Goal: Task Accomplishment & Management: Manage account settings

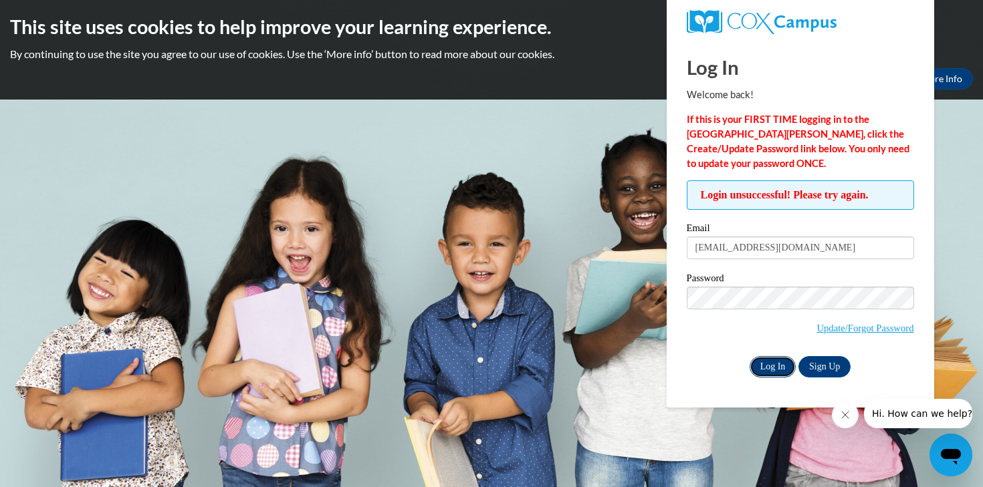
click at [776, 366] on input "Log In" at bounding box center [772, 366] width 47 height 21
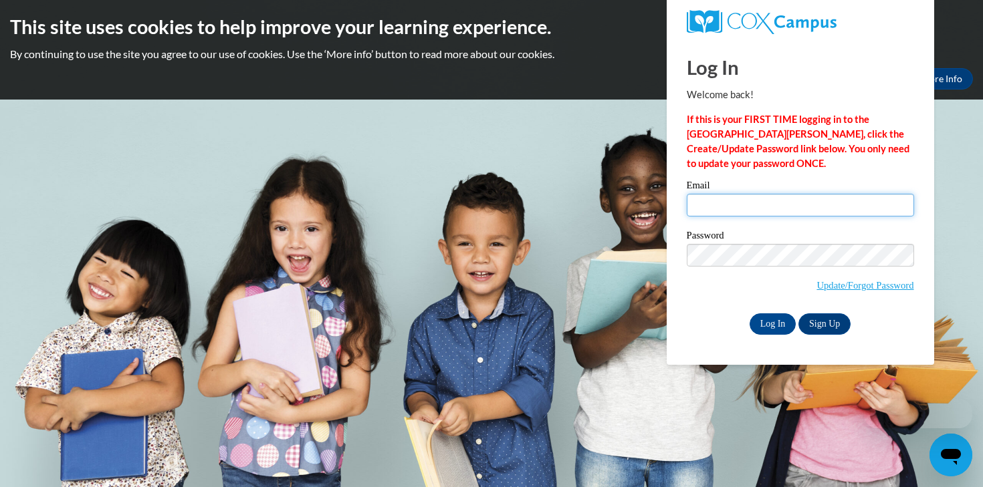
click at [761, 201] on input "Email" at bounding box center [800, 205] width 227 height 23
type input "[EMAIL_ADDRESS][DOMAIN_NAME]"
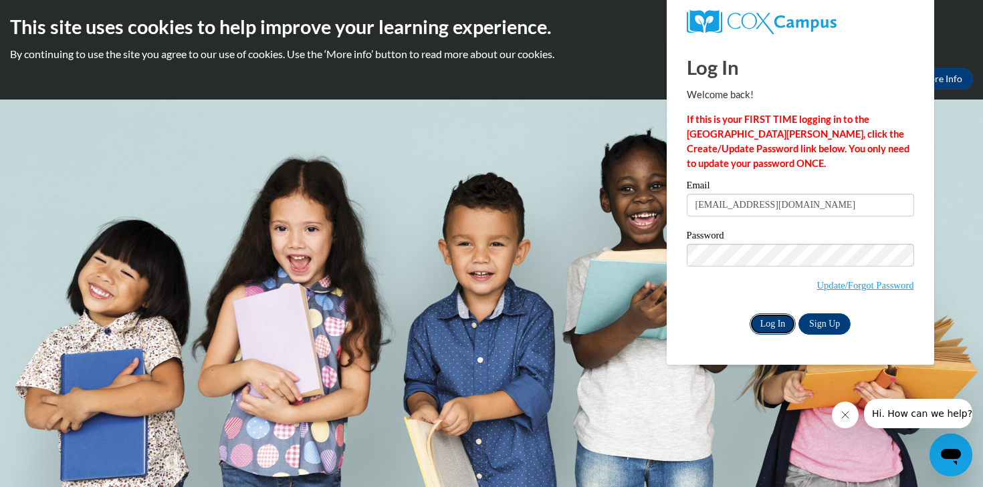
click at [763, 316] on input "Log In" at bounding box center [772, 324] width 47 height 21
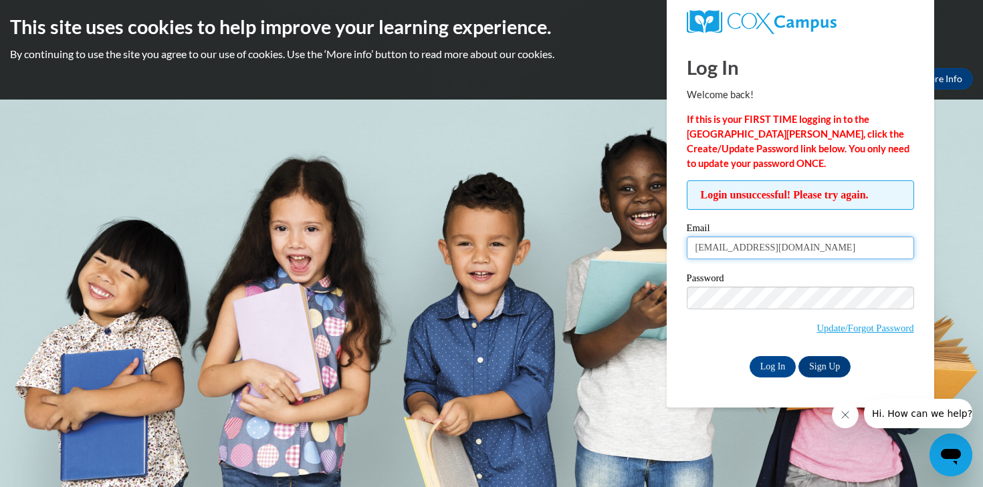
click at [741, 243] on input "[EMAIL_ADDRESS][DOMAIN_NAME]" at bounding box center [800, 248] width 227 height 23
drag, startPoint x: 796, startPoint y: 251, endPoint x: 685, endPoint y: 239, distance: 110.9
click at [685, 239] on div "Login unsuccessful! Please try again. Please enter your email! Please enter you…" at bounding box center [800, 279] width 247 height 197
type input "kyle.holt@cowetaschools.net"
click at [749, 356] on input "Log In" at bounding box center [772, 366] width 47 height 21
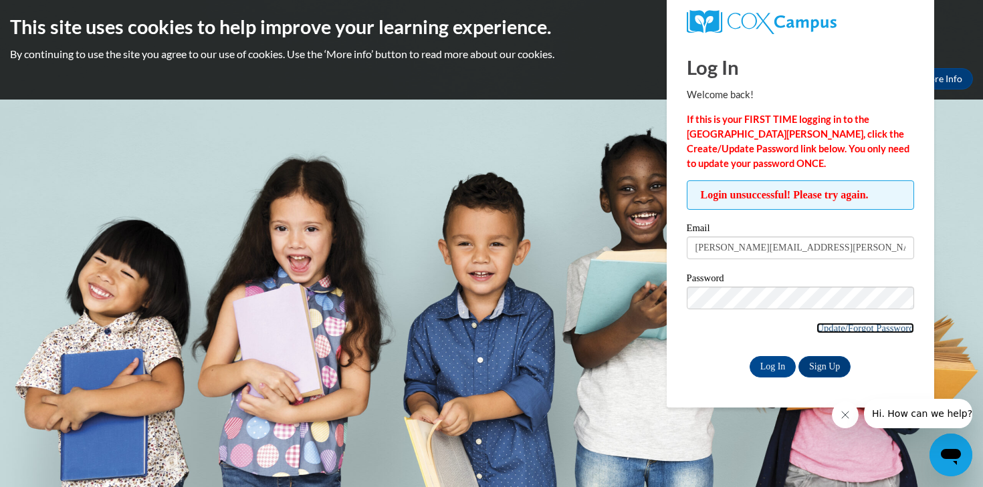
click at [858, 326] on link "Update/Forgot Password" at bounding box center [864, 328] width 97 height 11
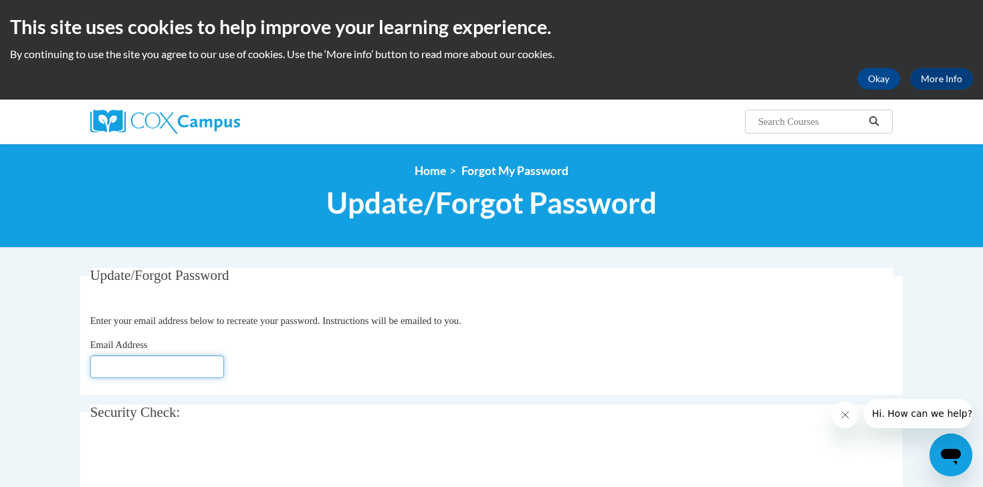
click at [165, 372] on input "Email Address" at bounding box center [157, 367] width 134 height 23
type input "[EMAIL_ADDRESS][DOMAIN_NAME]"
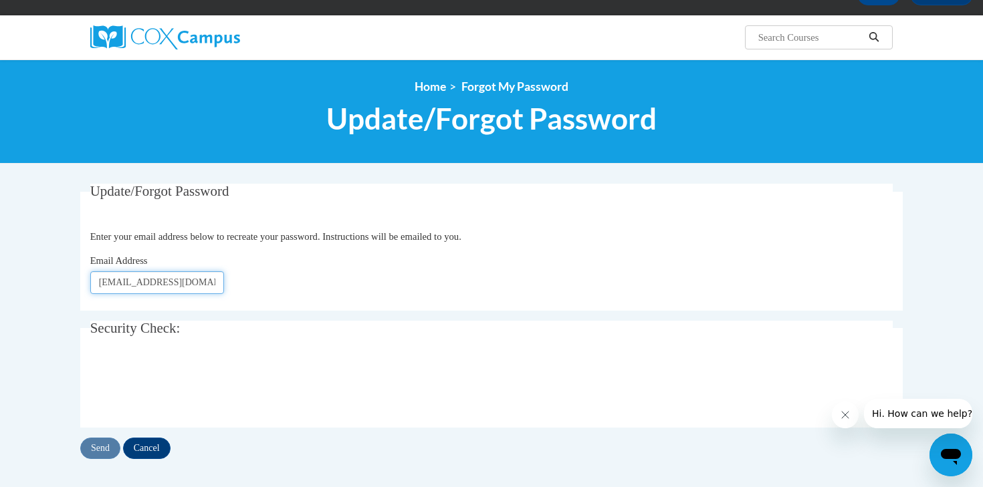
scroll to position [130, 0]
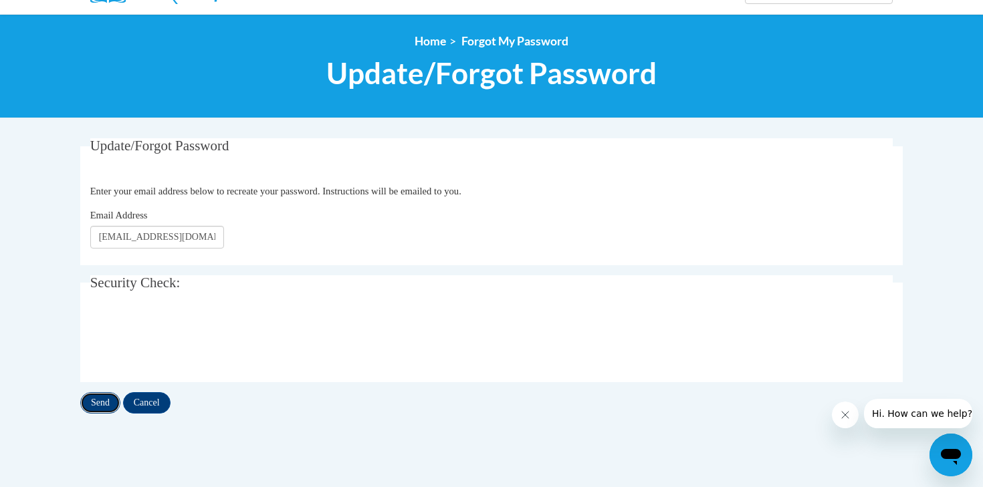
click at [98, 398] on input "Send" at bounding box center [100, 402] width 40 height 21
